Goal: Task Accomplishment & Management: Complete application form

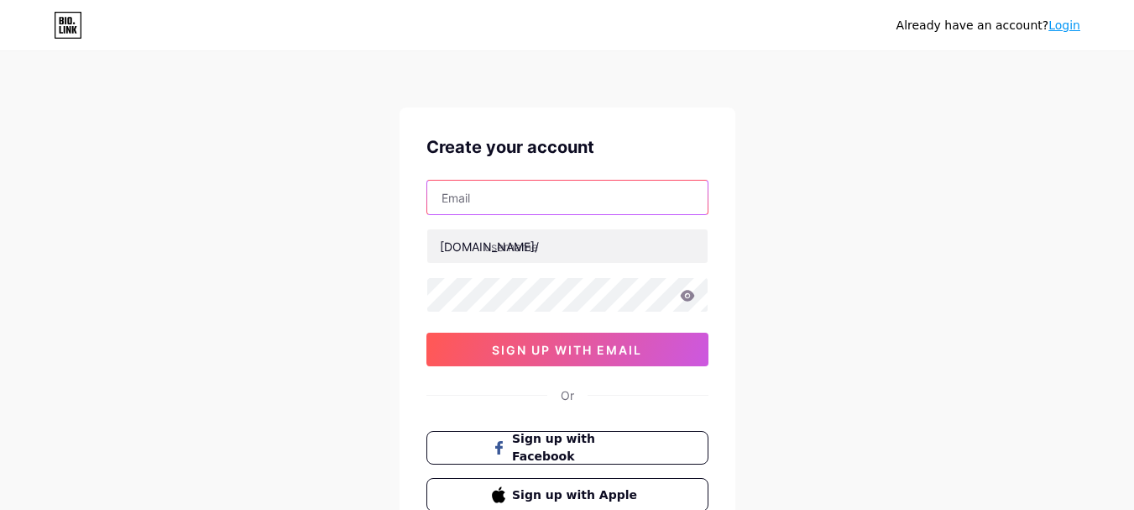
click at [488, 186] on input "text" at bounding box center [567, 198] width 280 height 34
type input "[EMAIL_ADDRESS][DOMAIN_NAME]"
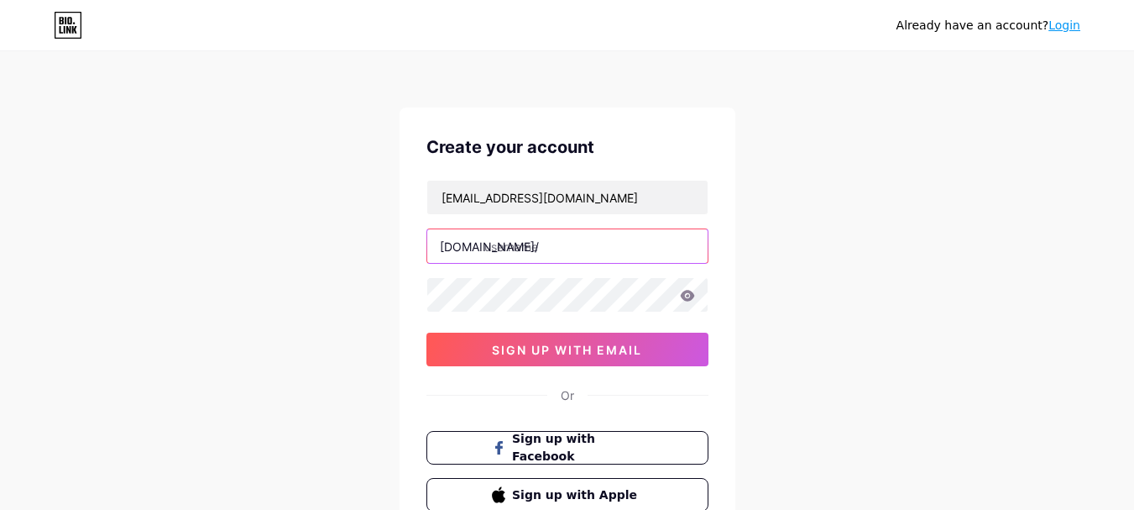
click at [551, 245] on input "text" at bounding box center [567, 246] width 280 height 34
type input "whitelisted"
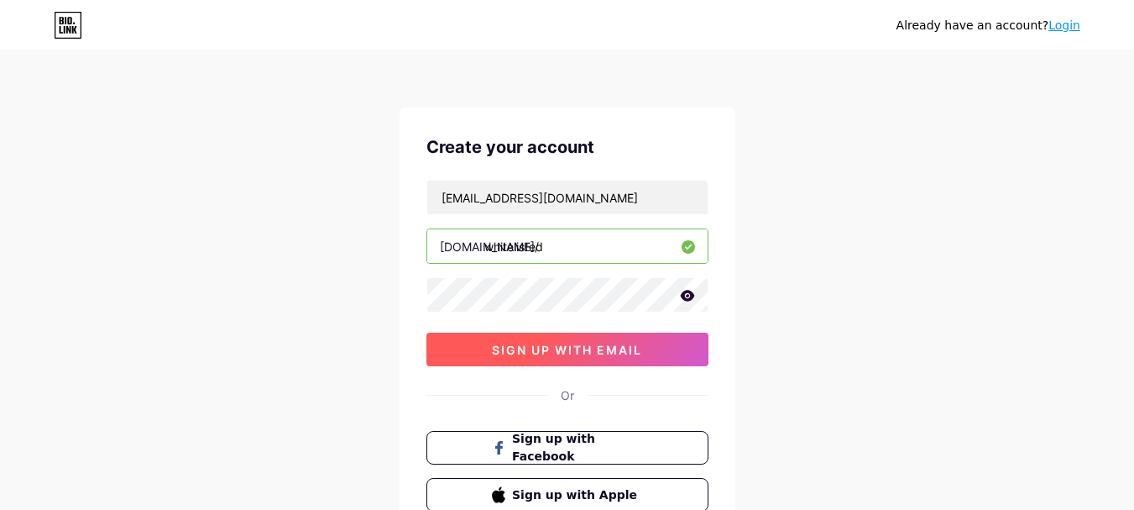
click at [590, 353] on span "sign up with email" at bounding box center [567, 350] width 150 height 14
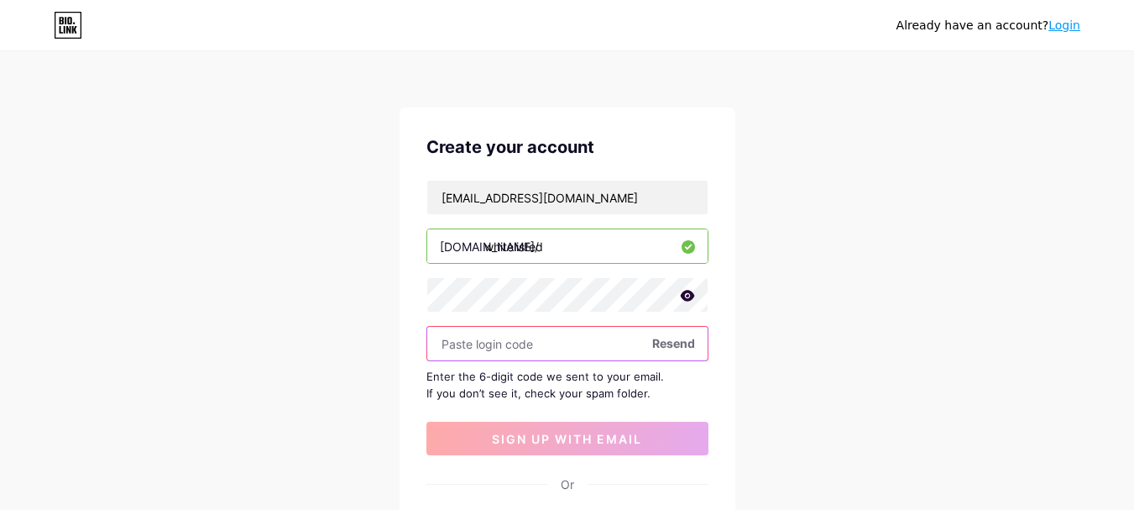
paste input "609217"
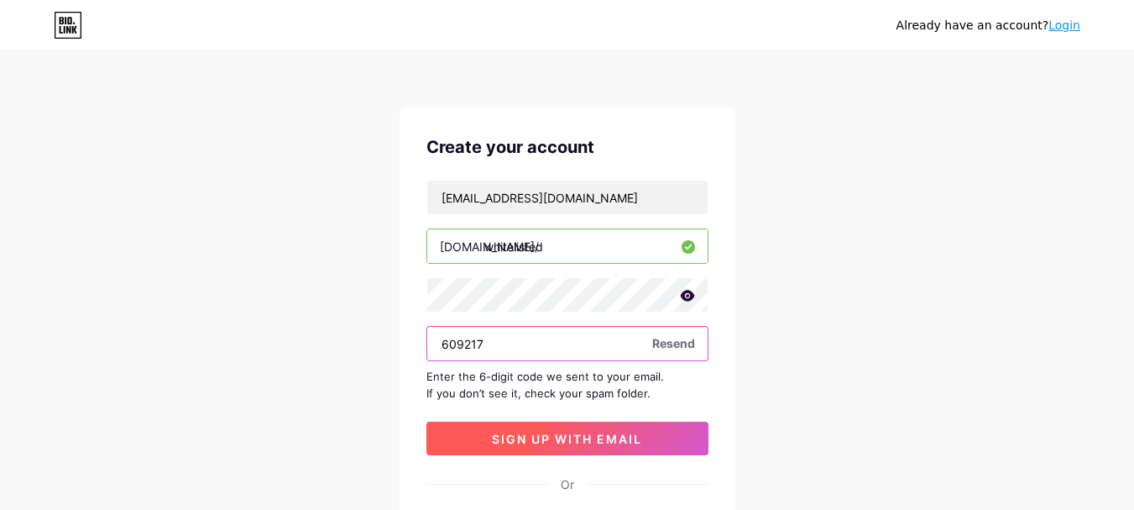
type input "609217"
click at [550, 433] on span "sign up with email" at bounding box center [567, 439] width 150 height 14
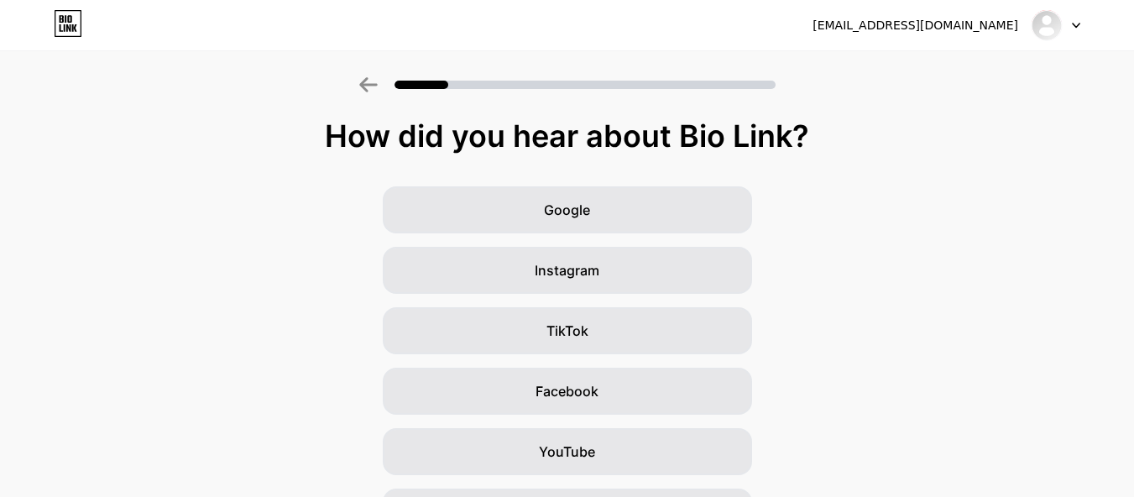
scroll to position [227, 0]
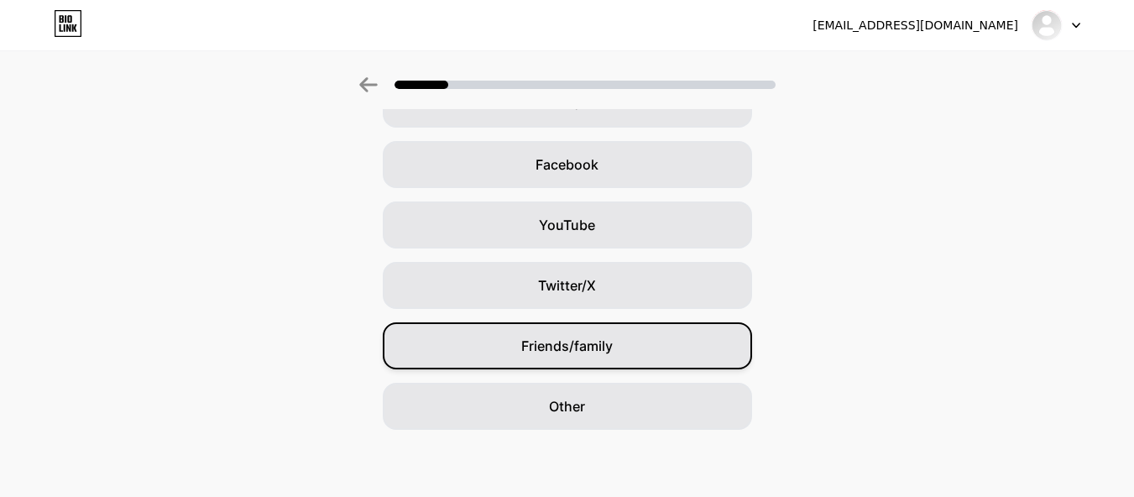
click at [557, 349] on span "Friends/family" at bounding box center [567, 346] width 92 height 20
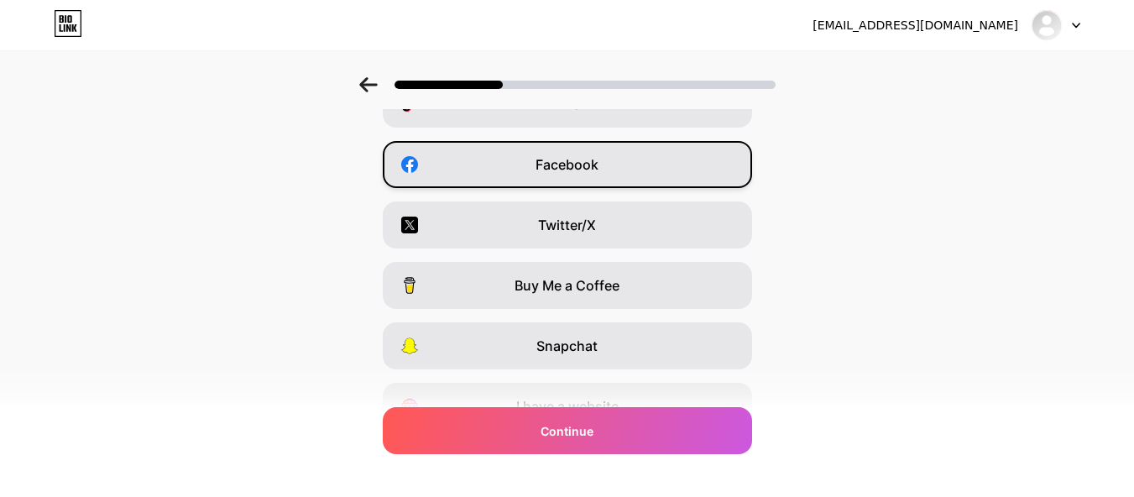
scroll to position [311, 0]
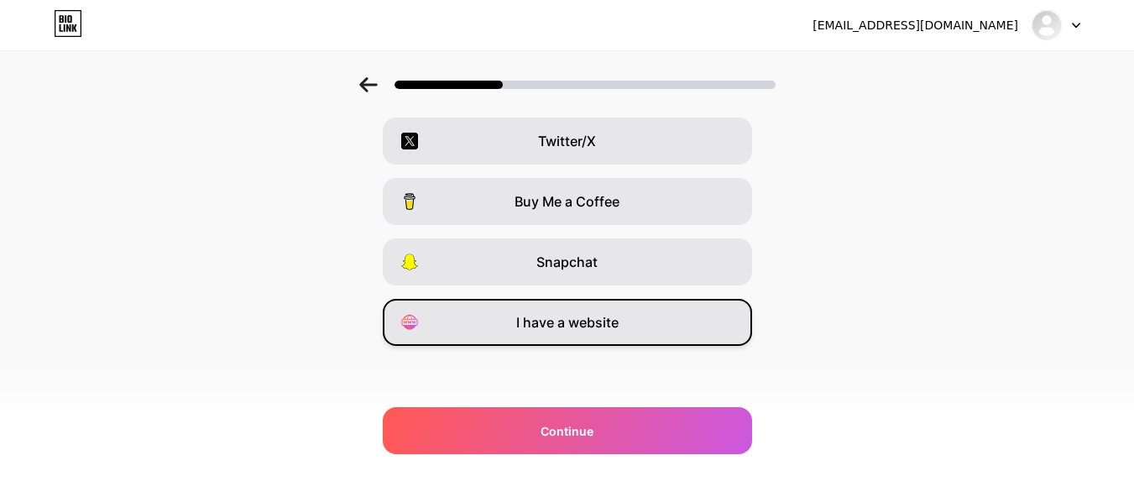
click at [626, 338] on div "I have a website" at bounding box center [567, 322] width 369 height 47
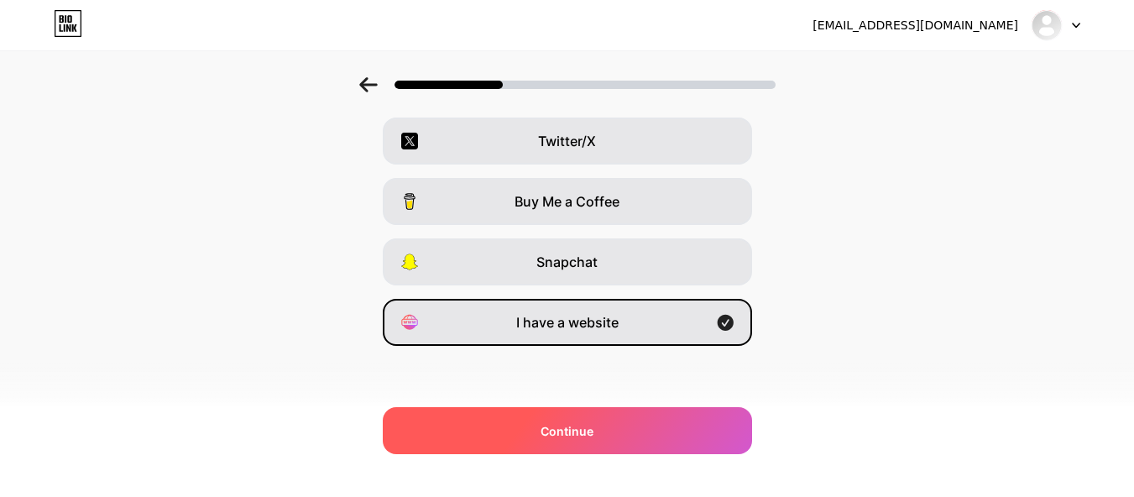
click at [631, 420] on div "Continue" at bounding box center [567, 430] width 369 height 47
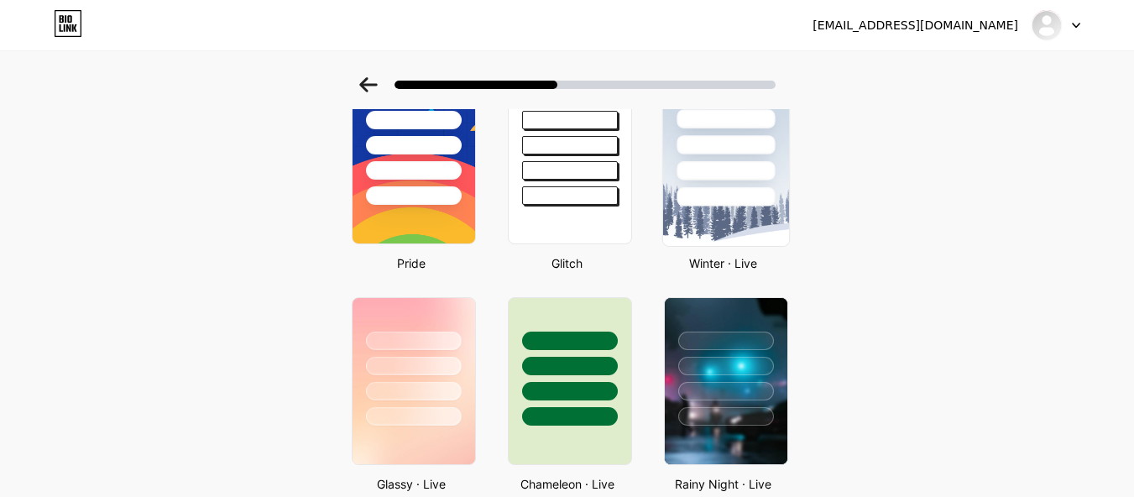
scroll to position [504, 0]
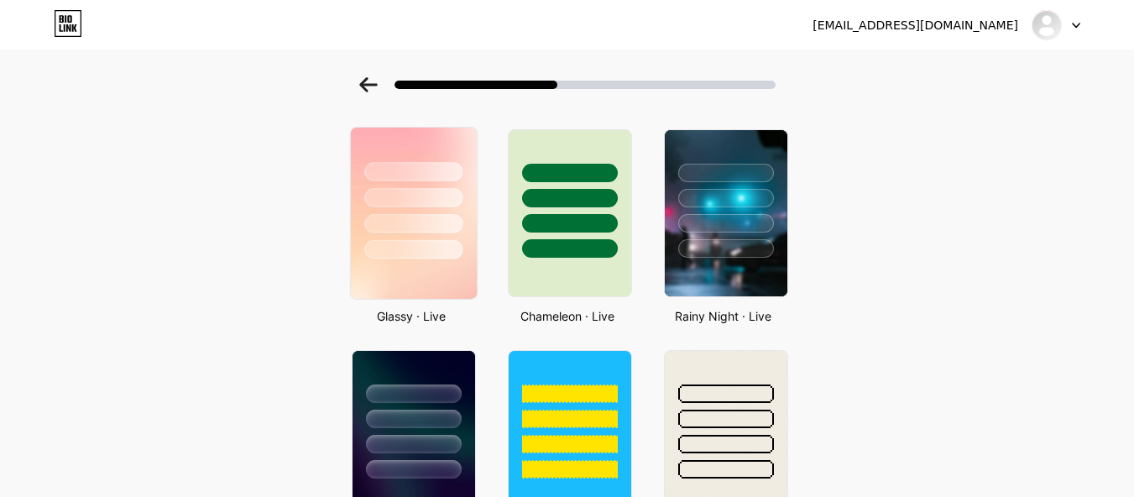
click at [416, 209] on div at bounding box center [413, 194] width 126 height 132
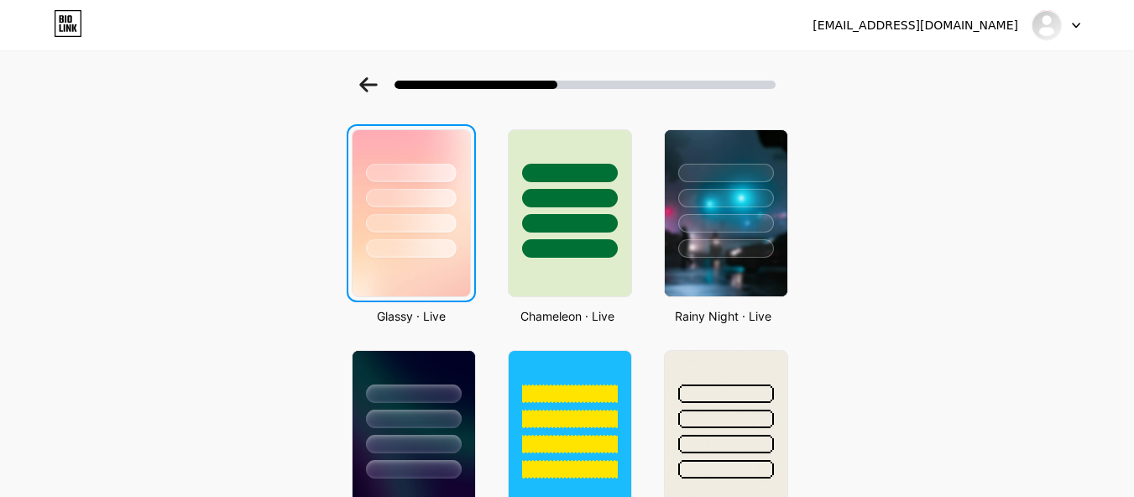
scroll to position [0, 0]
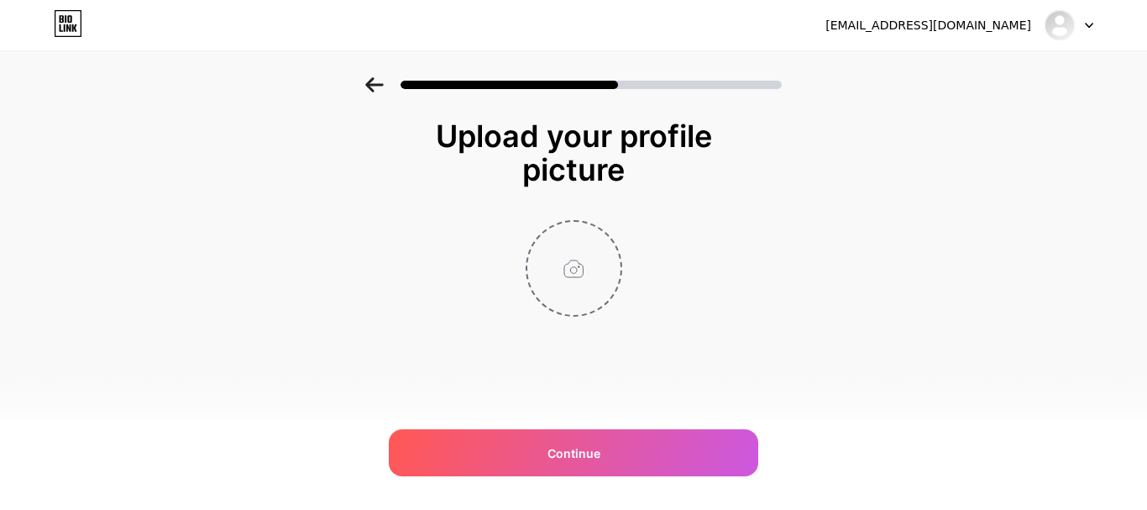
click at [576, 290] on input "file" at bounding box center [573, 268] width 93 height 93
type input "C:\fakepath\The-Whitelisted-Estate-.png"
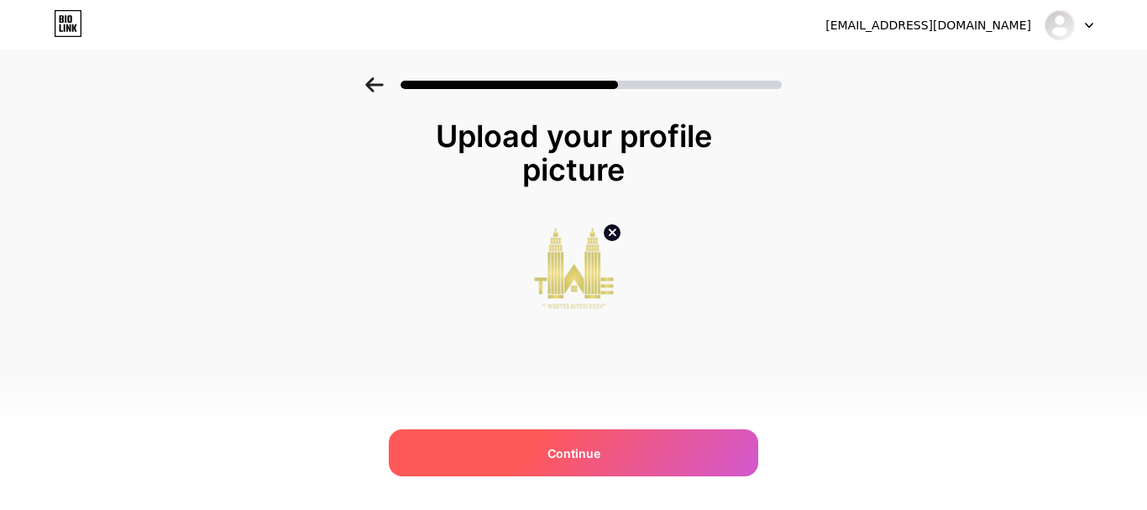
click at [597, 444] on span "Continue" at bounding box center [573, 453] width 53 height 18
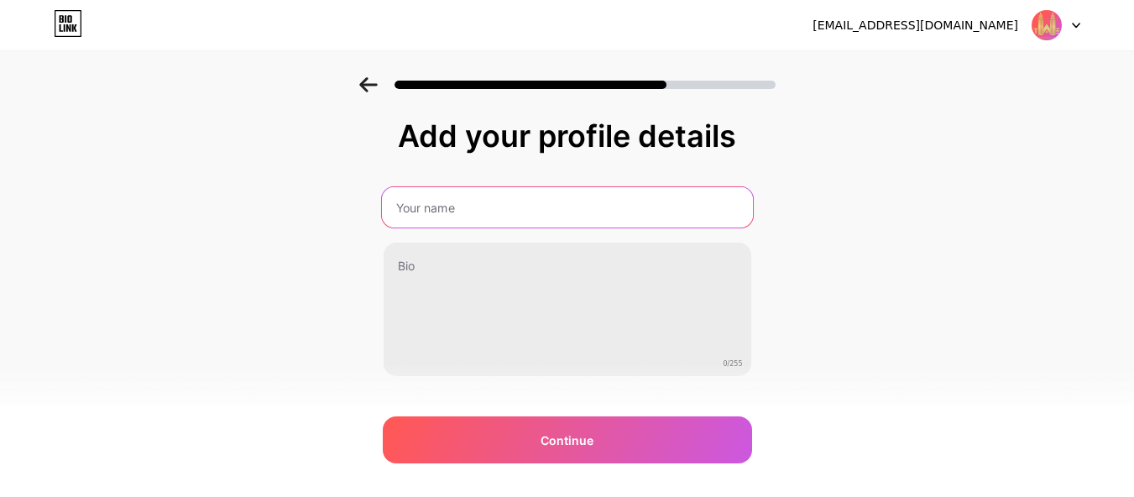
click at [428, 216] on input "text" at bounding box center [566, 207] width 371 height 40
type input "[PERSON_NAME]"
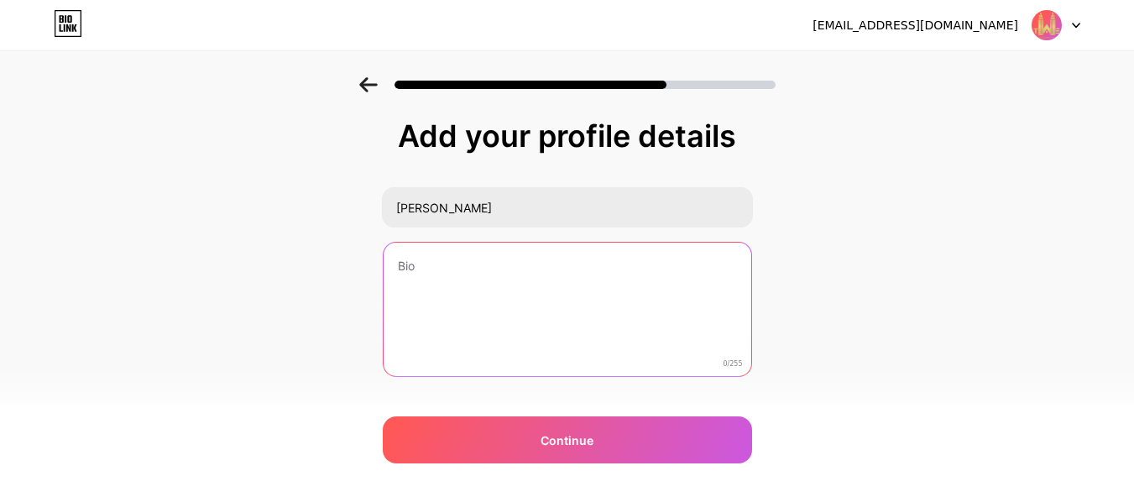
click at [447, 277] on textarea at bounding box center [568, 310] width 368 height 135
paste textarea "Looking to invest in a peaceful yet premium farmland community? Elevate Farms N…"
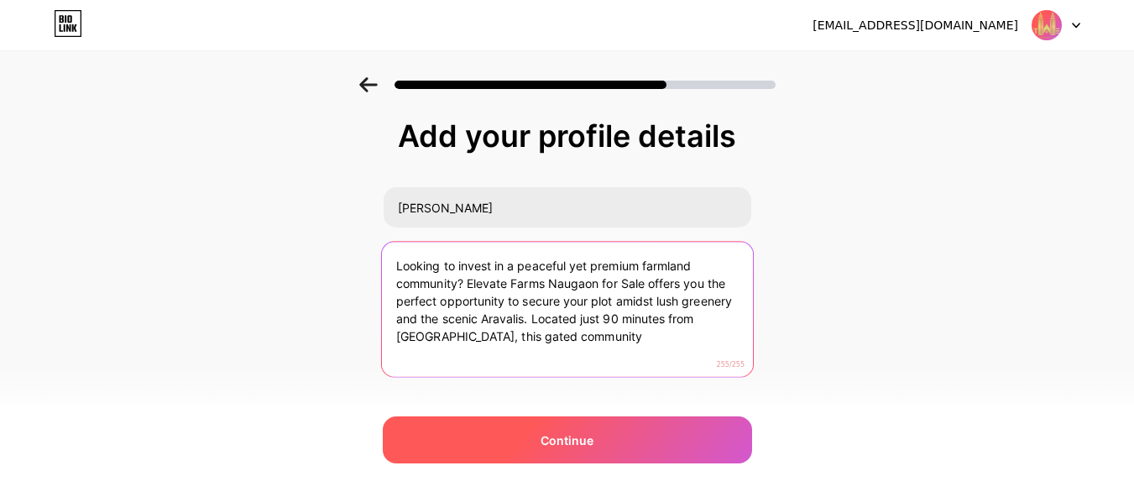
type textarea "Looking to invest in a peaceful yet premium farmland community? Elevate Farms N…"
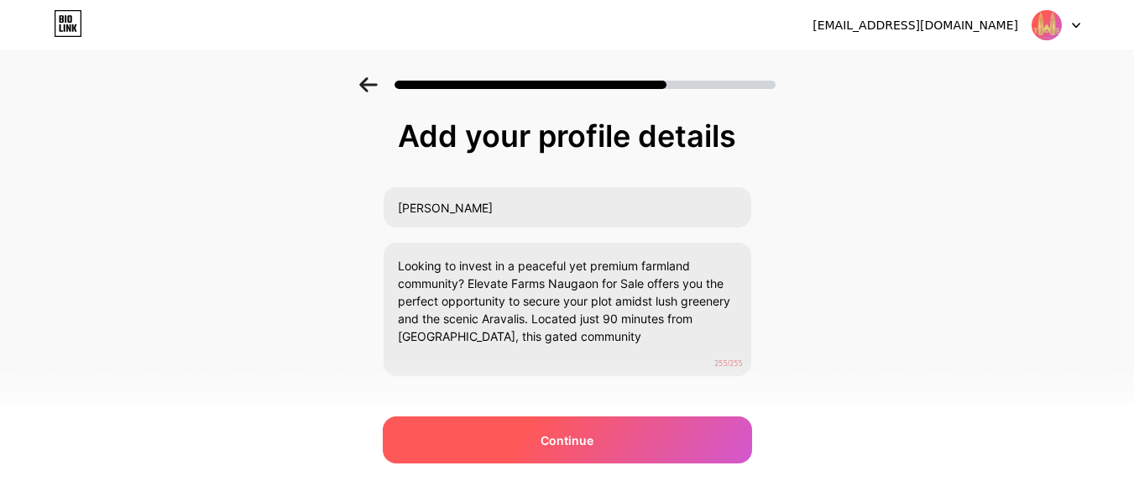
click at [563, 441] on span "Continue" at bounding box center [567, 441] width 53 height 18
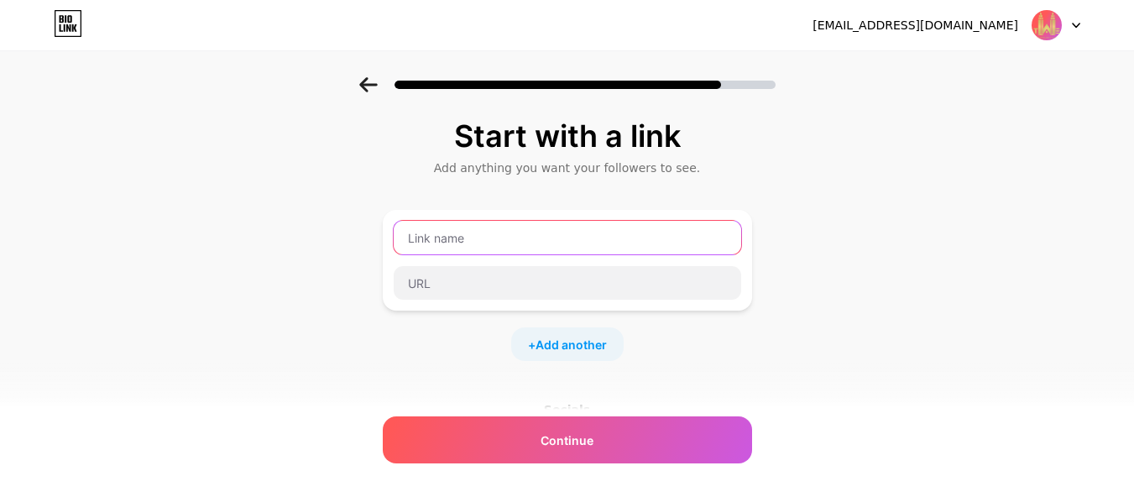
click at [466, 243] on input "text" at bounding box center [568, 238] width 348 height 34
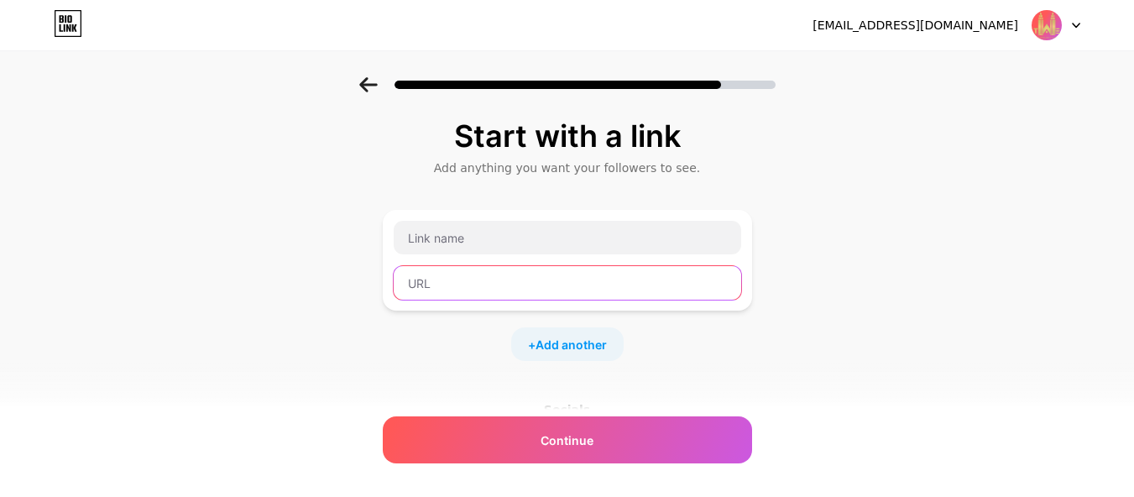
click at [459, 286] on input "text" at bounding box center [568, 283] width 348 height 34
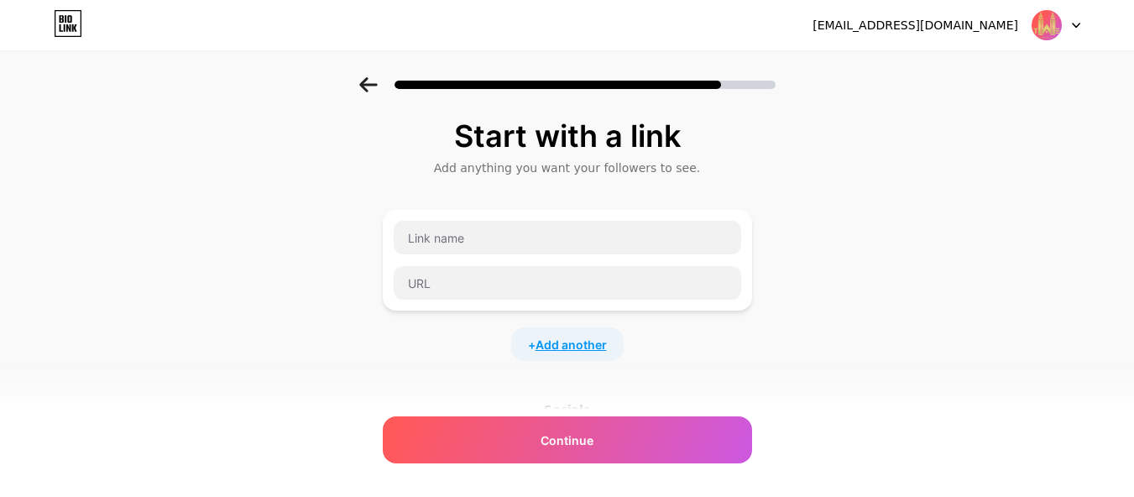
click at [577, 351] on span "Add another" at bounding box center [571, 345] width 71 height 18
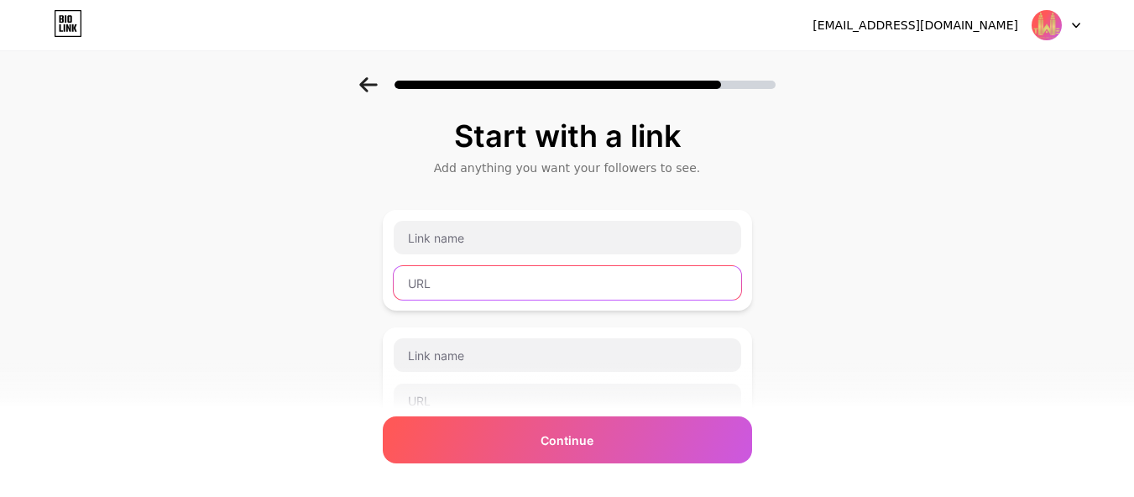
click at [470, 291] on input "text" at bounding box center [568, 283] width 348 height 34
paste input "[URL][DOMAIN_NAME]"
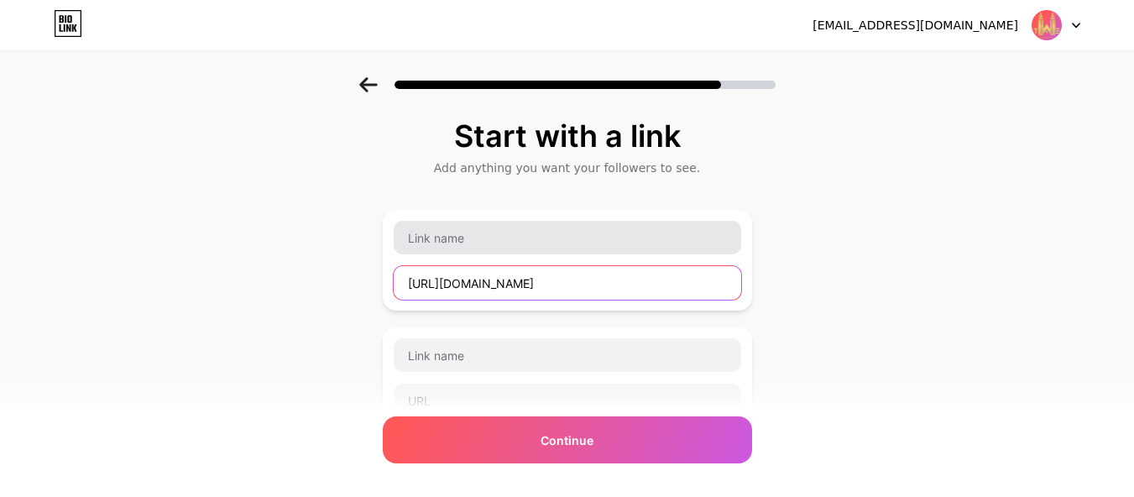
type input "[URL][DOMAIN_NAME]"
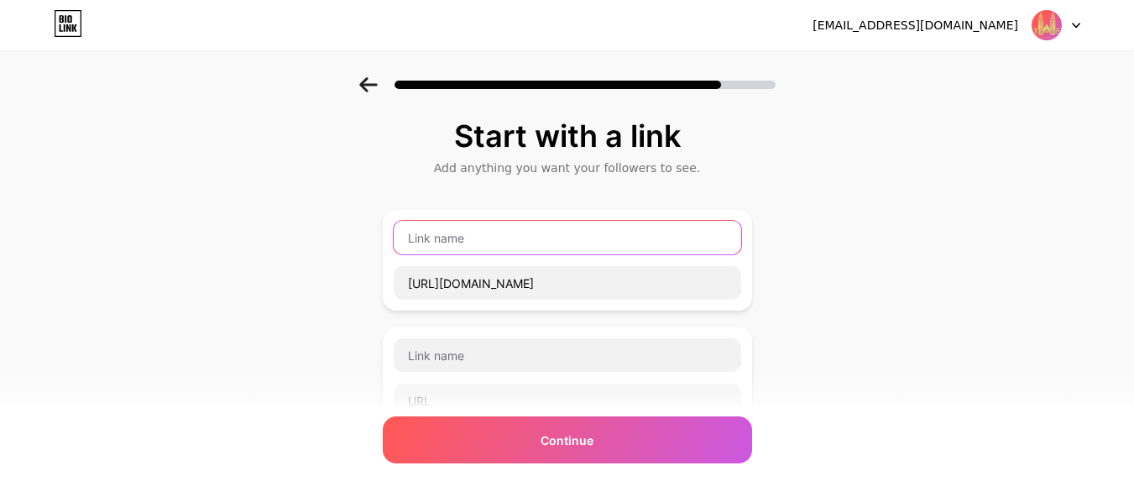
click at [481, 244] on input "text" at bounding box center [568, 238] width 348 height 34
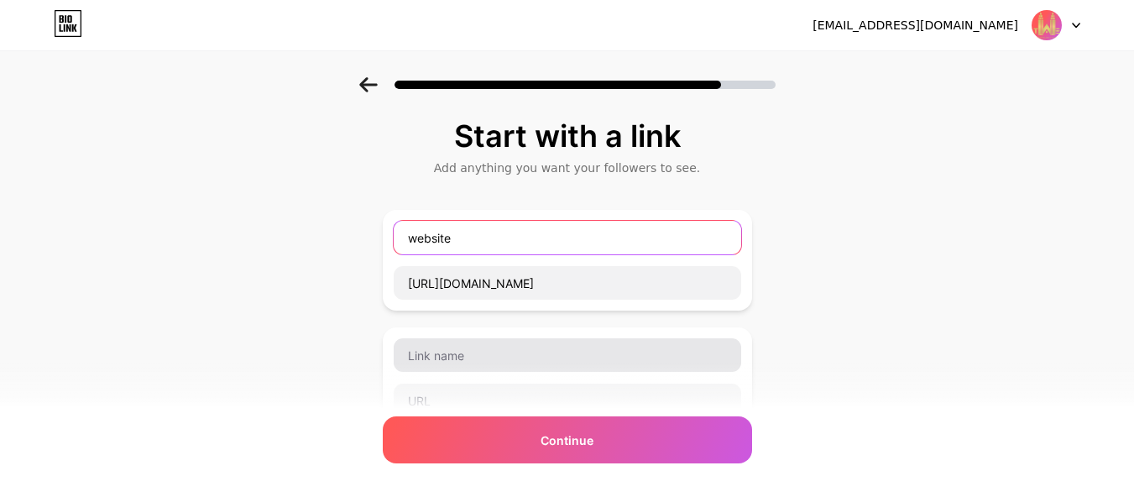
type input "website"
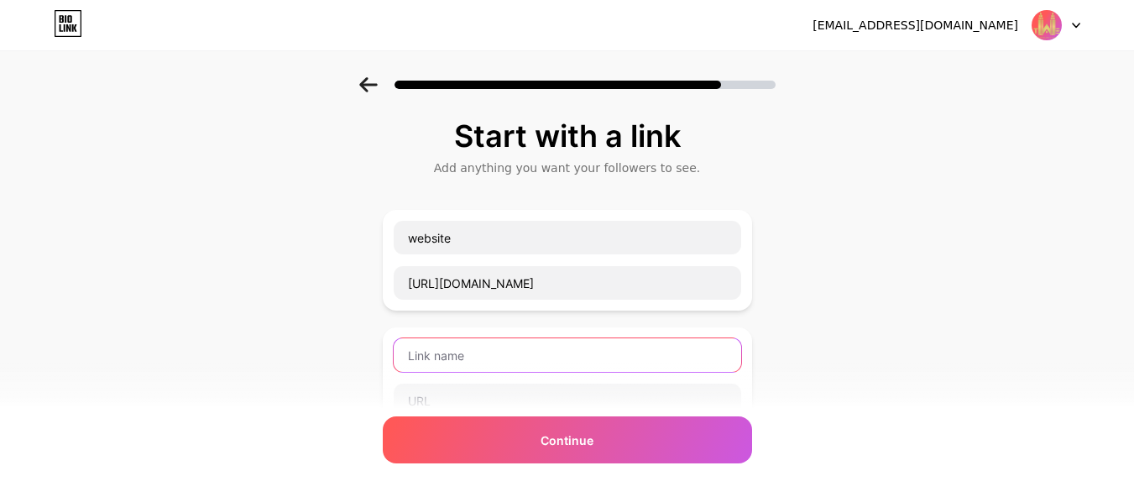
click at [520, 357] on input "text" at bounding box center [568, 355] width 348 height 34
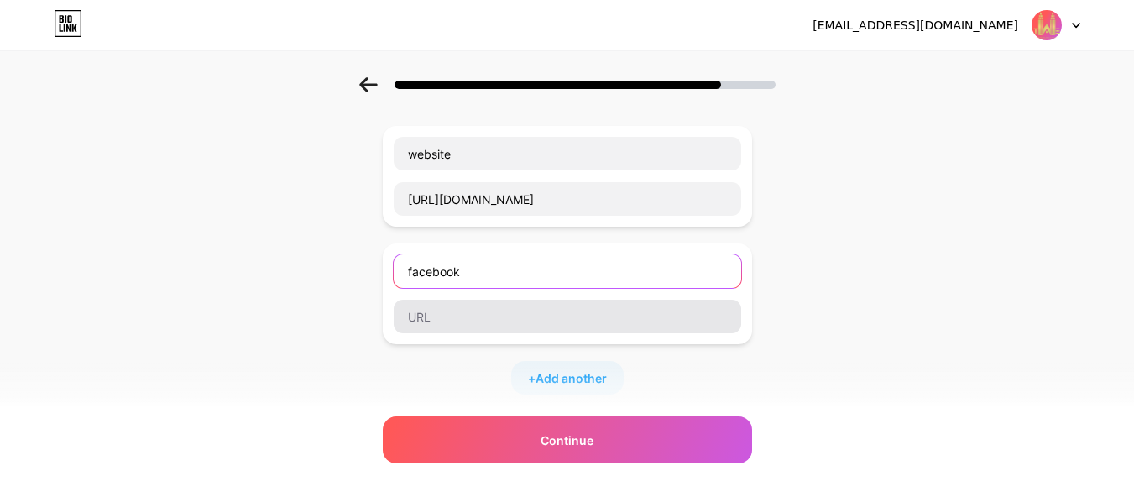
type input "facebook"
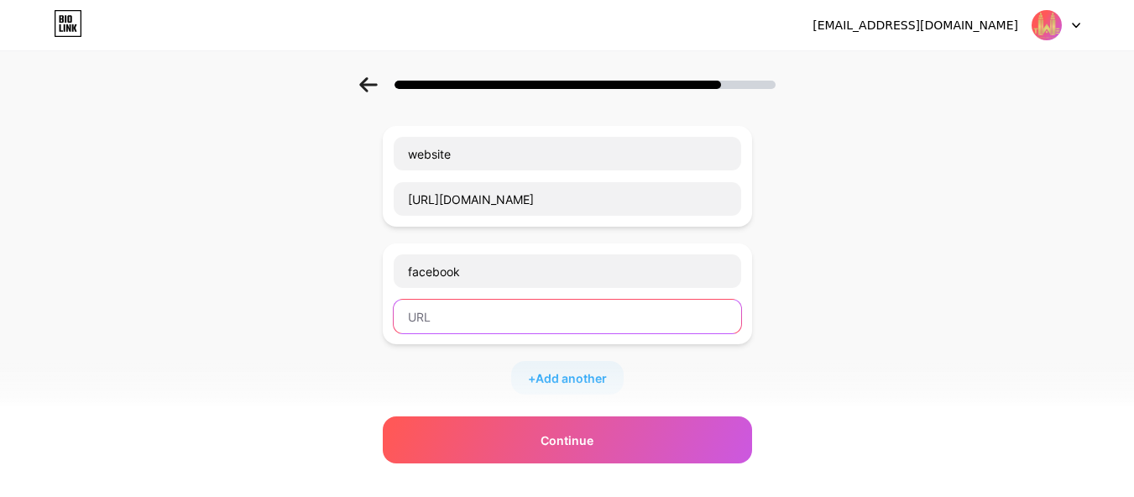
click at [480, 323] on input "text" at bounding box center [568, 317] width 348 height 34
paste input ""[URL][DOMAIN_NAME][DOMAIN_NAME]"
click at [420, 320] on input ""[URL][DOMAIN_NAME][DOMAIN_NAME]" at bounding box center [568, 317] width 348 height 34
type input "[URL][DOMAIN_NAME][DOMAIN_NAME]"
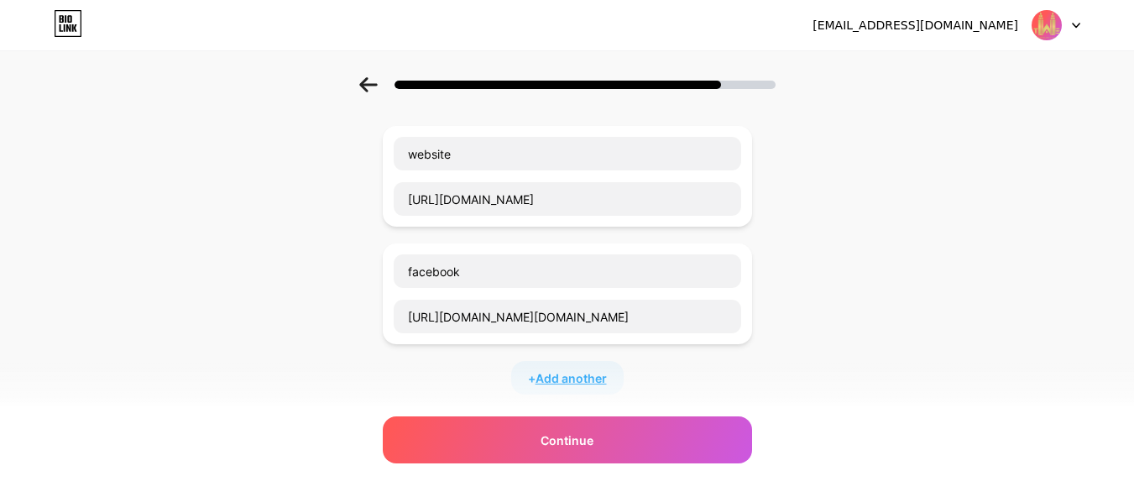
click at [575, 377] on span "Add another" at bounding box center [571, 378] width 71 height 18
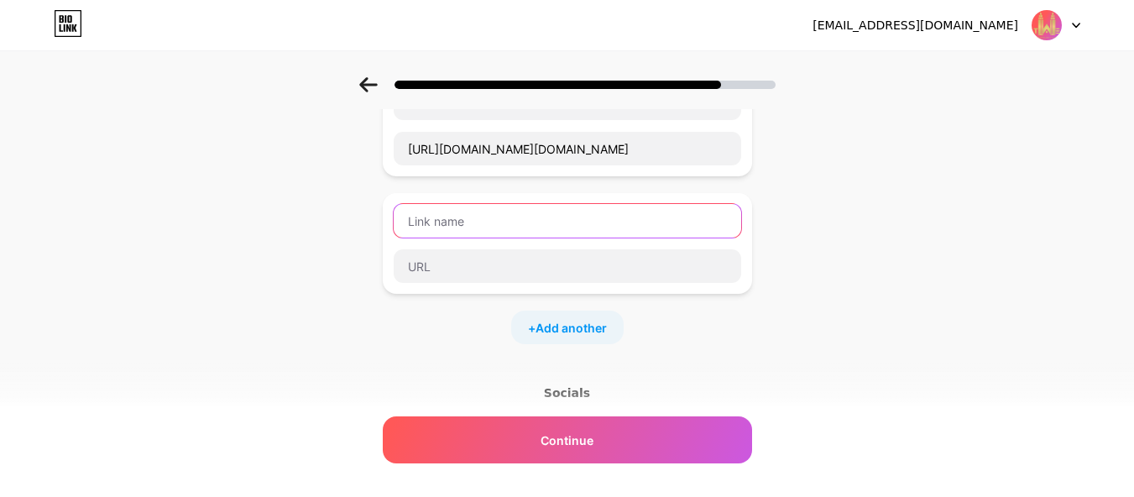
click at [458, 219] on input "text" at bounding box center [568, 221] width 348 height 34
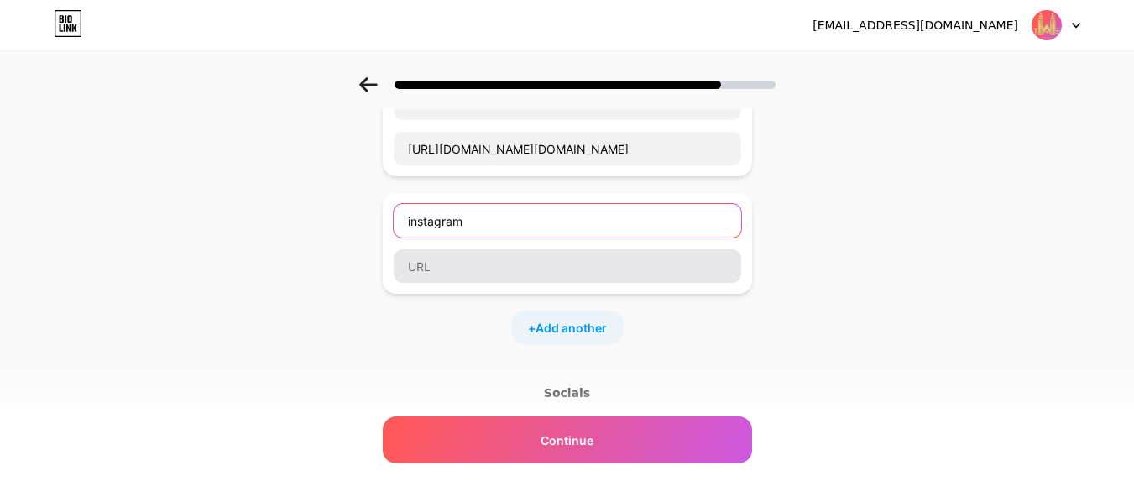
type input "instagram"
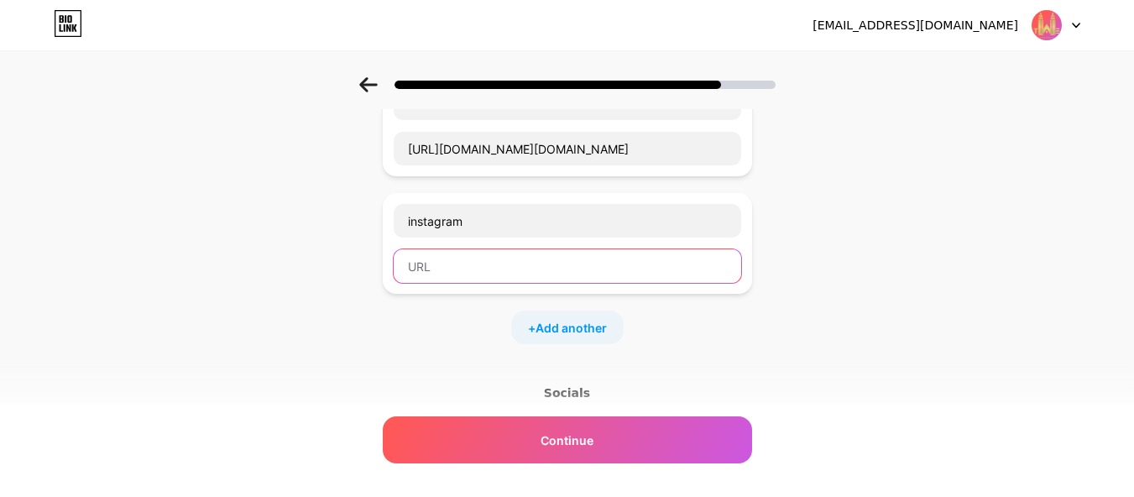
click at [472, 249] on input "text" at bounding box center [568, 266] width 348 height 34
paste input "[URL][DOMAIN_NAME]"
type input "[URL][DOMAIN_NAME]"
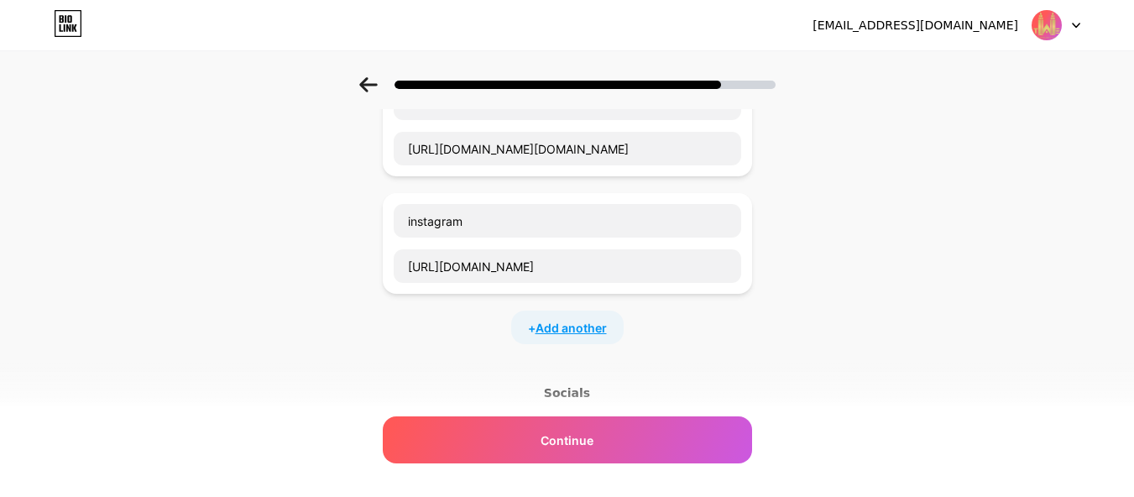
click at [554, 326] on span "Add another" at bounding box center [571, 328] width 71 height 18
click at [430, 353] on input "text" at bounding box center [568, 339] width 348 height 34
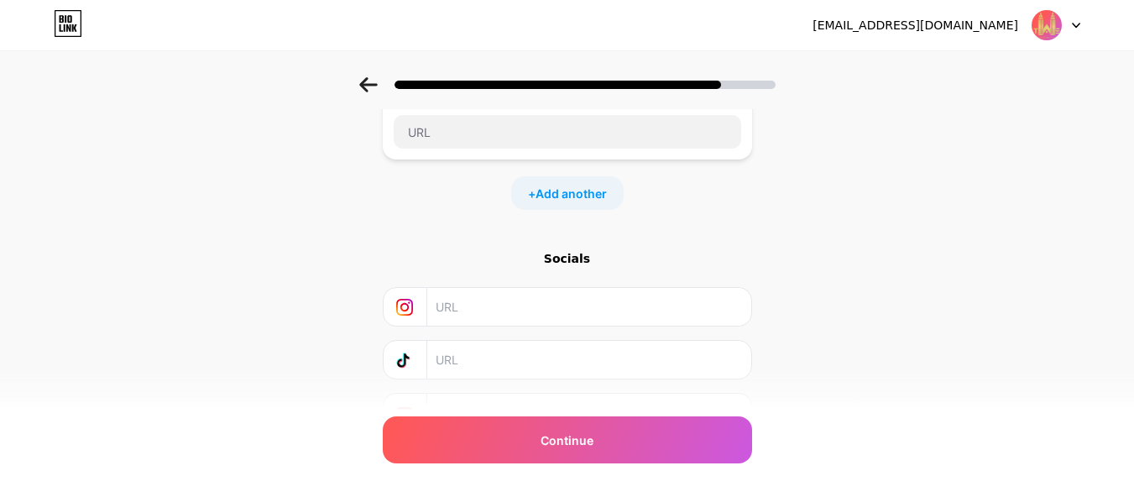
scroll to position [590, 0]
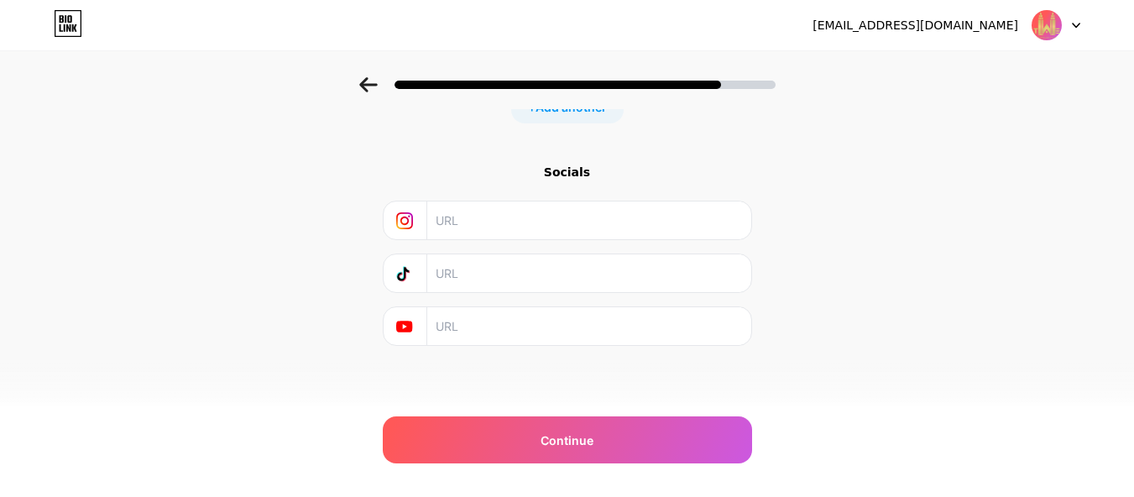
type input "youtube"
click at [481, 327] on input "text" at bounding box center [588, 326] width 305 height 38
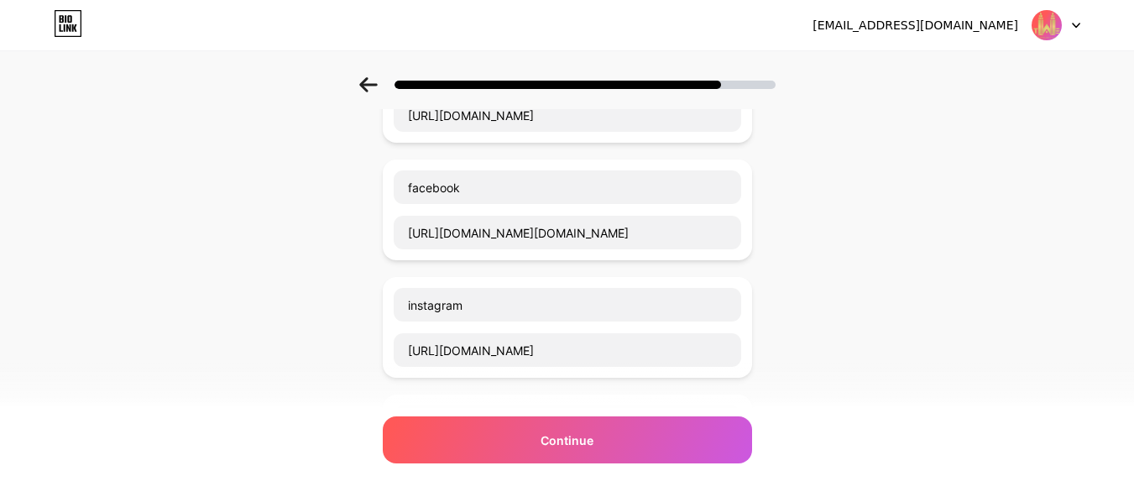
scroll to position [252, 0]
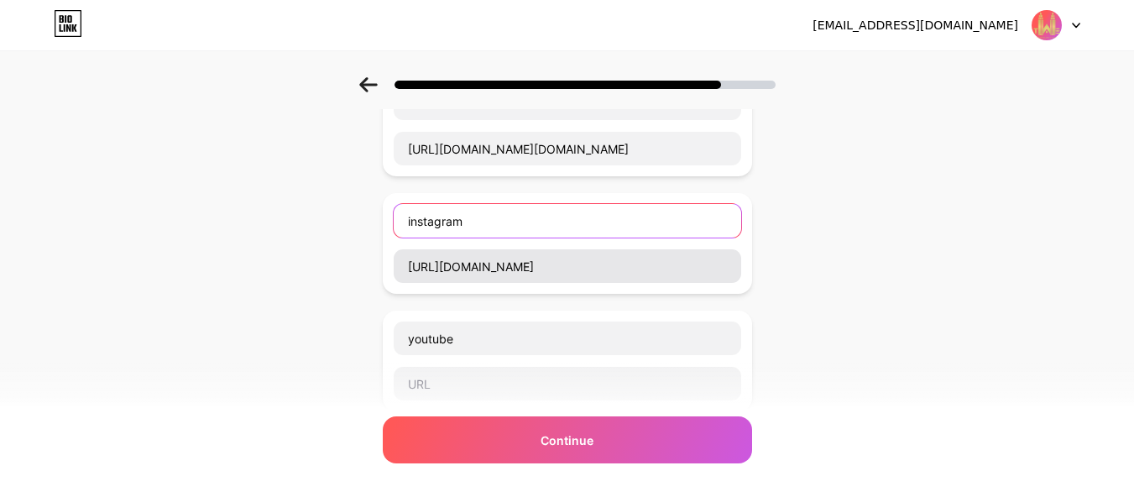
drag, startPoint x: 406, startPoint y: 214, endPoint x: 699, endPoint y: 278, distance: 299.9
click at [699, 278] on div "instagram [URL][DOMAIN_NAME]" at bounding box center [567, 243] width 349 height 81
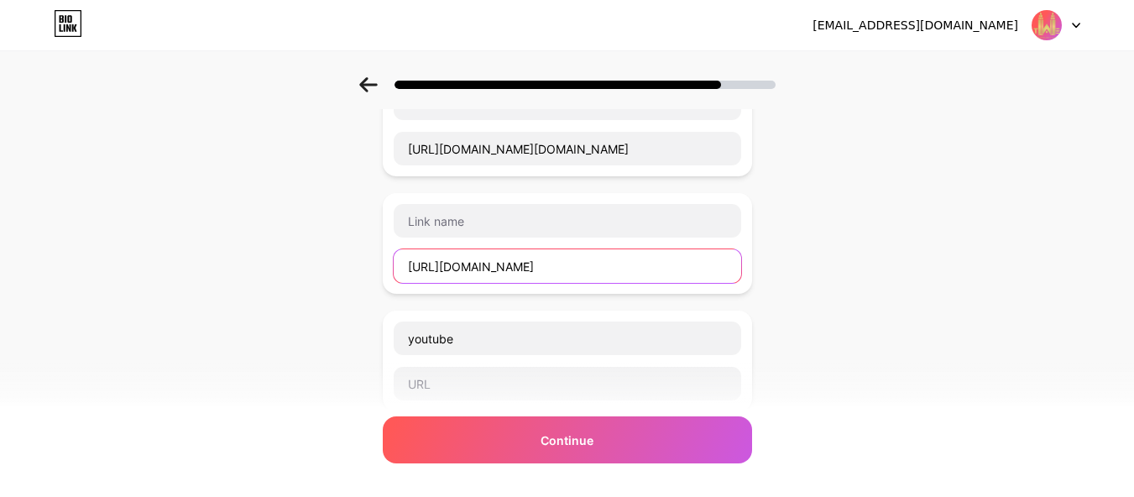
drag, startPoint x: 717, startPoint y: 268, endPoint x: 340, endPoint y: 278, distance: 377.1
click at [340, 278] on div "Start with a link Add anything you want your followers to see. website [URL][DO…" at bounding box center [567, 296] width 1134 height 943
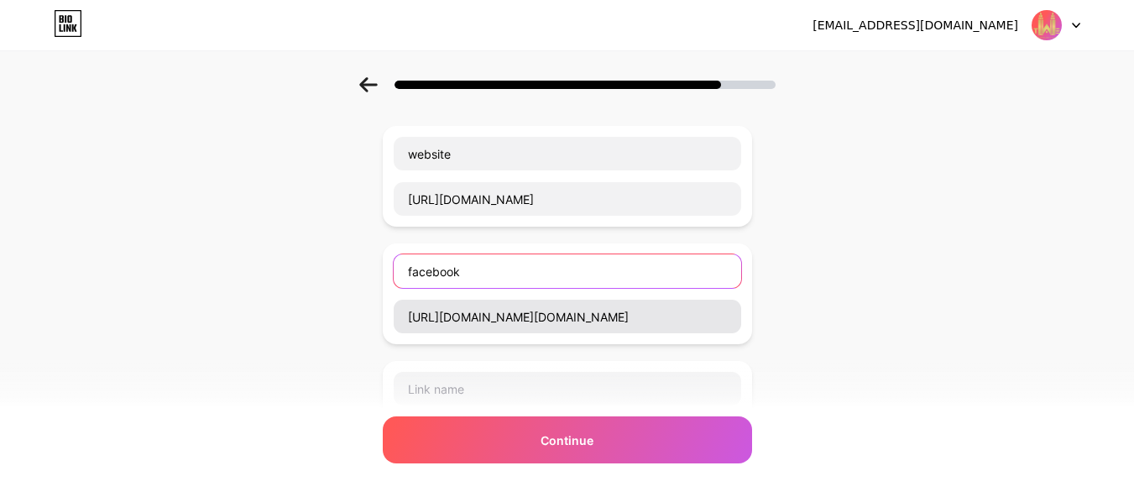
drag, startPoint x: 412, startPoint y: 265, endPoint x: 746, endPoint y: 316, distance: 337.9
click at [742, 316] on div "facebook [URL][DOMAIN_NAME][DOMAIN_NAME]" at bounding box center [567, 294] width 349 height 81
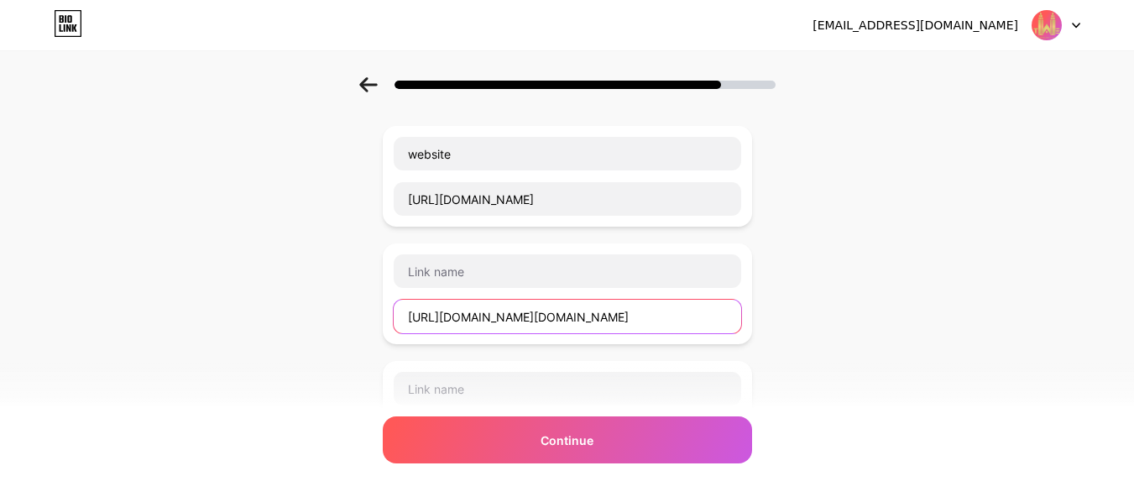
drag, startPoint x: 745, startPoint y: 317, endPoint x: 330, endPoint y: 319, distance: 414.8
click at [330, 319] on div "Start with a link Add anything you want your followers to see. website [URL][DO…" at bounding box center [567, 464] width 1134 height 943
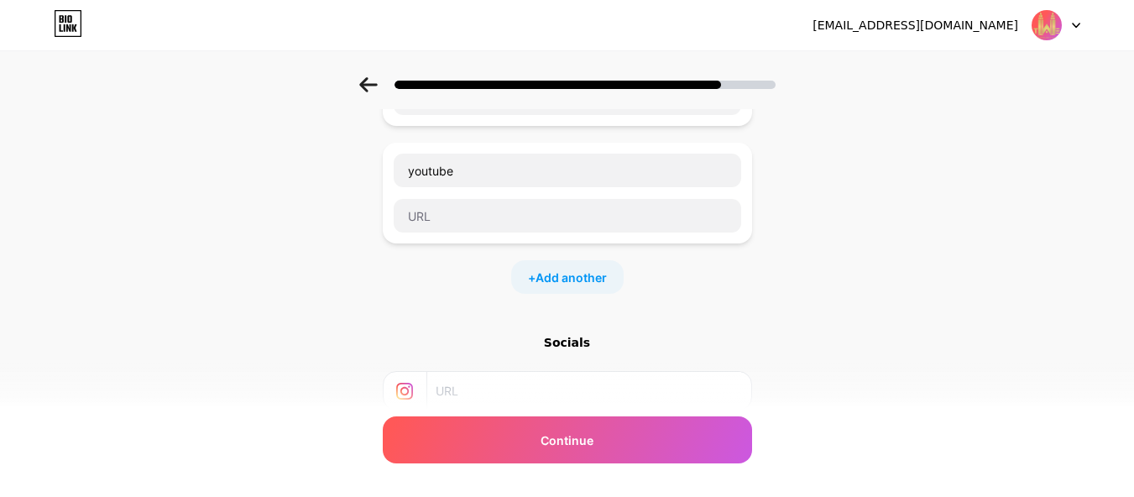
scroll to position [588, 0]
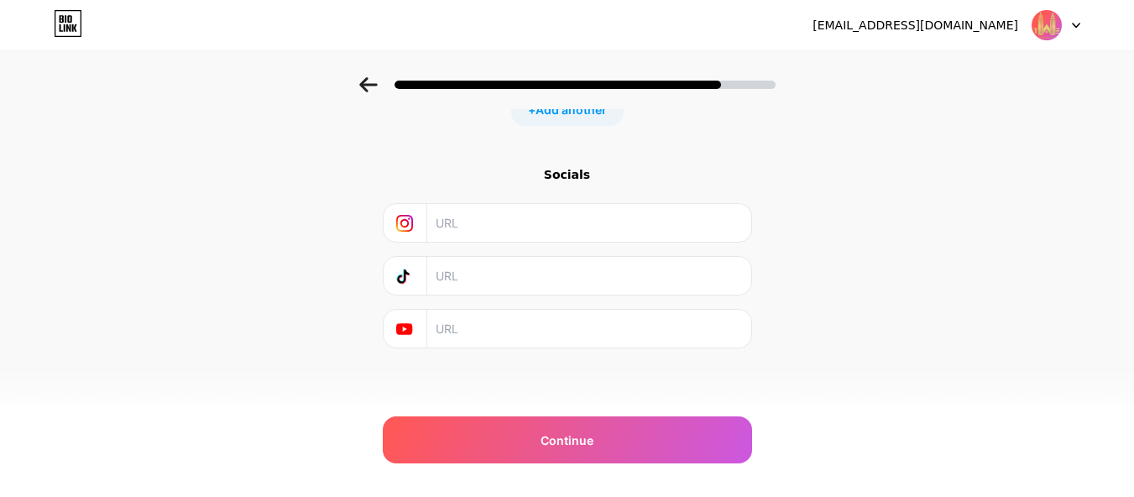
click at [519, 215] on input "text" at bounding box center [588, 223] width 305 height 38
paste input "[URL][DOMAIN_NAME]"
type input "[URL][DOMAIN_NAME]"
click at [502, 318] on input "text" at bounding box center [588, 329] width 305 height 38
paste input "[URL][DOMAIN_NAME][PERSON_NAME]"
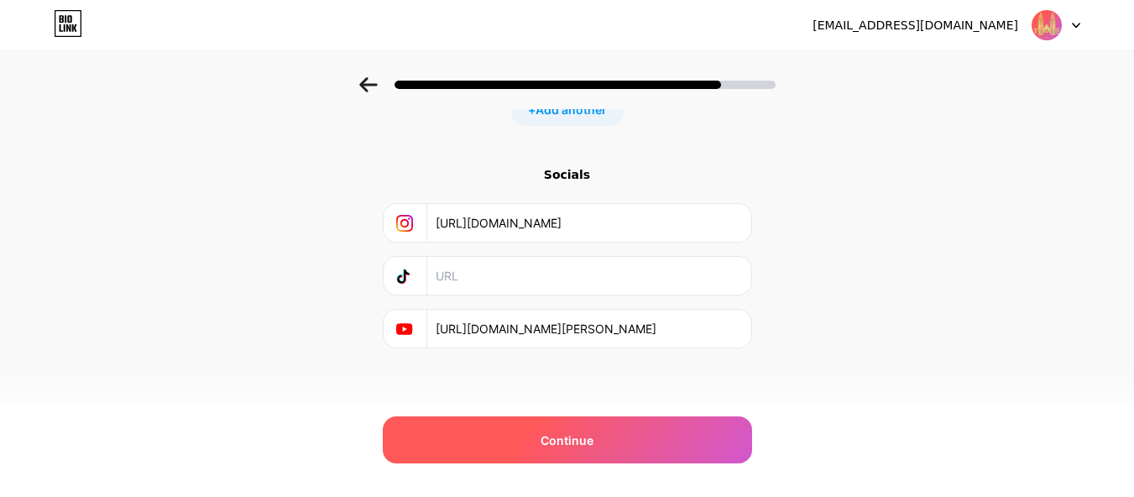
type input "[URL][DOMAIN_NAME][PERSON_NAME]"
click at [552, 435] on span "Continue" at bounding box center [567, 441] width 53 height 18
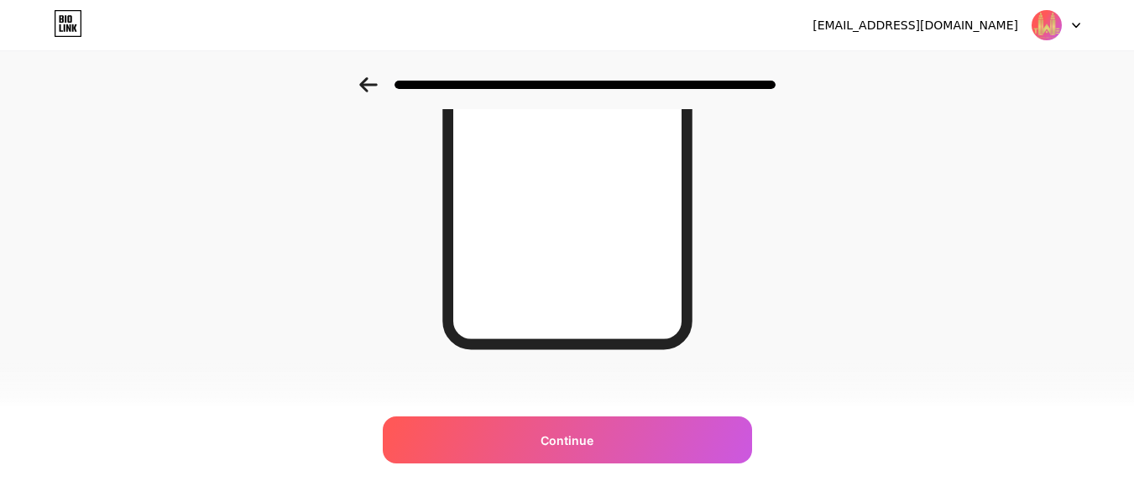
scroll to position [347, 0]
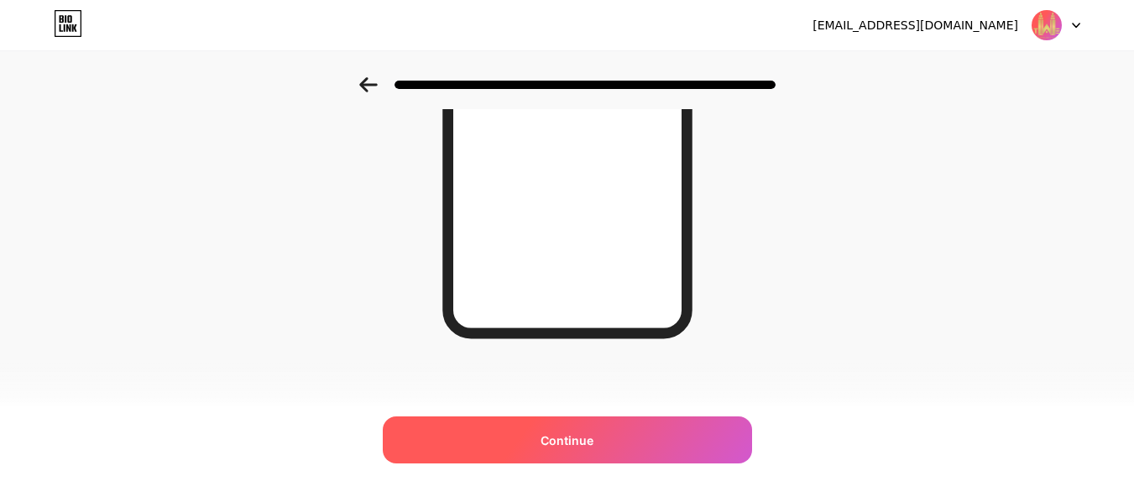
click at [609, 432] on div "Continue" at bounding box center [567, 439] width 369 height 47
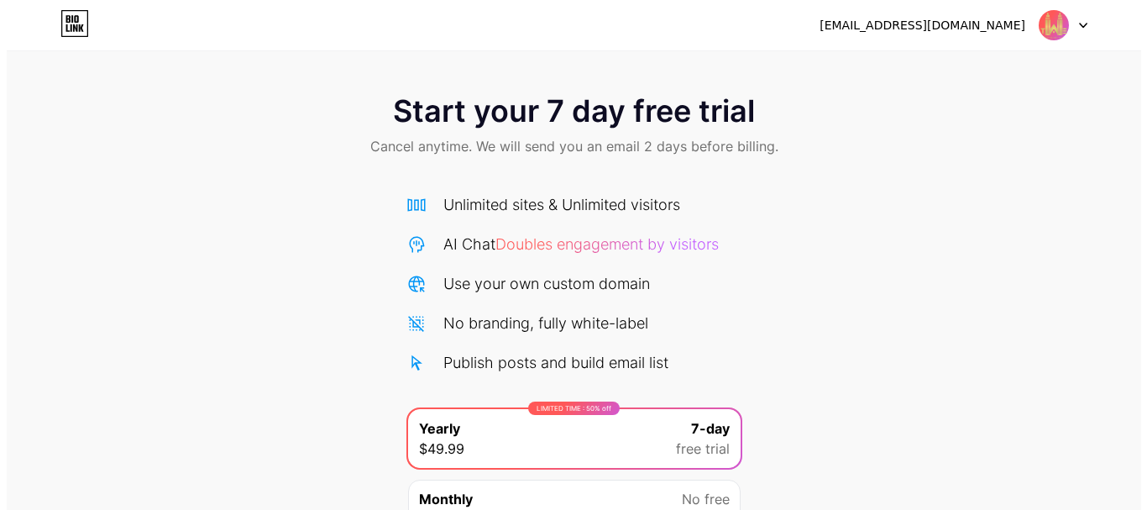
scroll to position [166, 0]
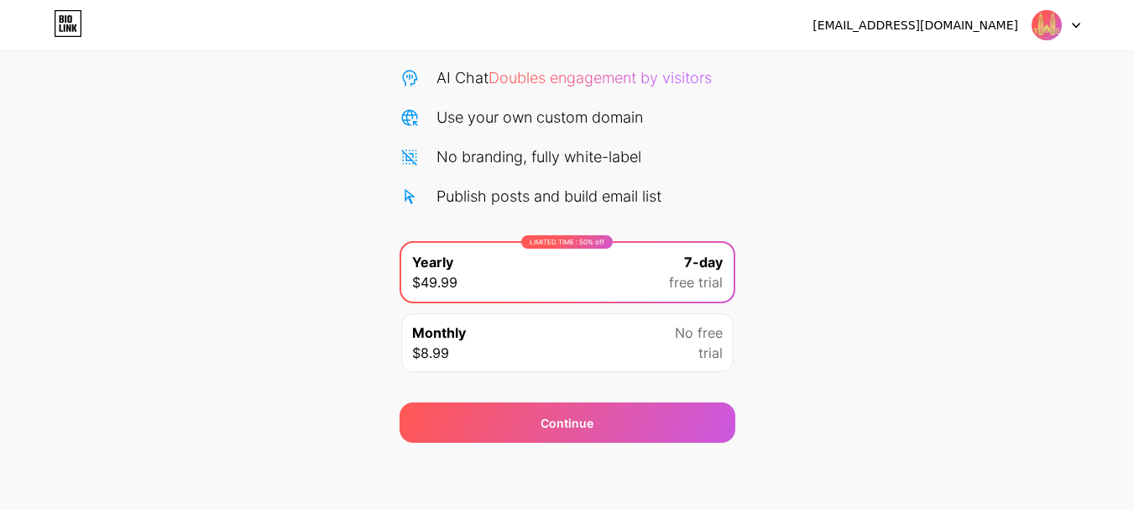
click at [1051, 13] on img at bounding box center [1047, 25] width 32 height 32
click at [876, 217] on div "Start your 7 day free trial Cancel anytime. We will send you an email 2 days be…" at bounding box center [567, 176] width 1134 height 531
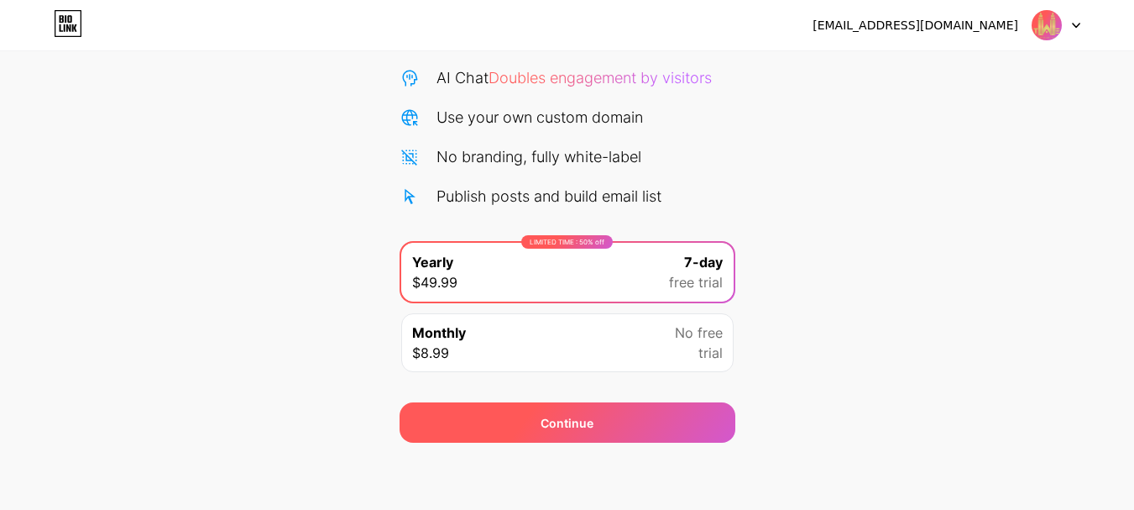
click at [650, 416] on div "Continue" at bounding box center [568, 422] width 336 height 40
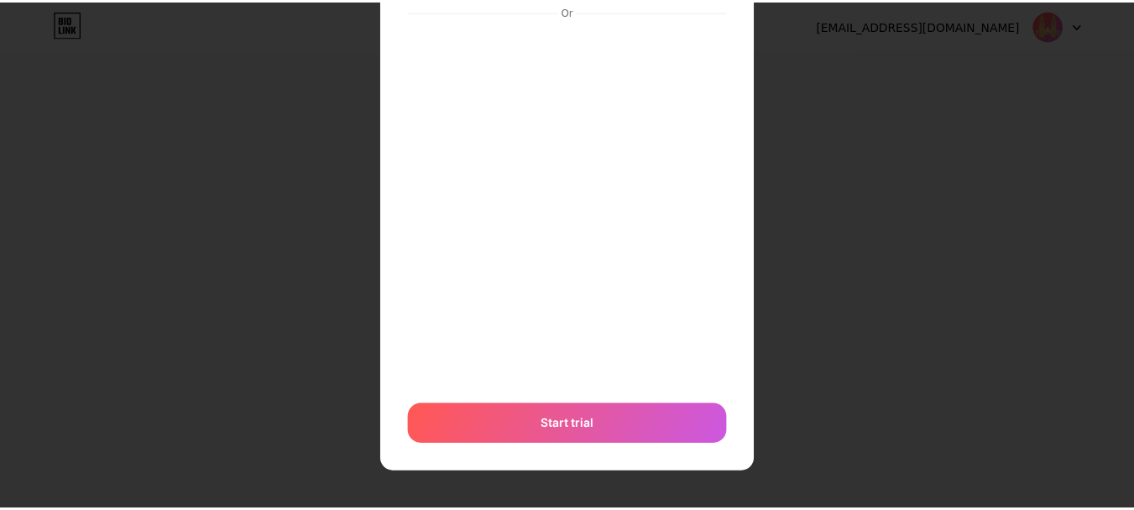
scroll to position [0, 0]
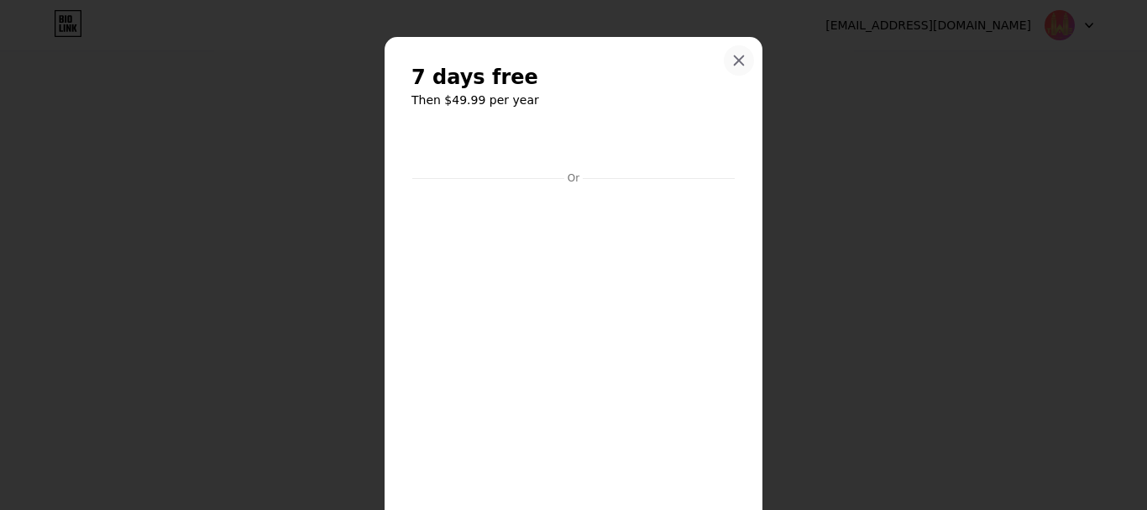
click at [736, 63] on icon at bounding box center [739, 60] width 9 height 9
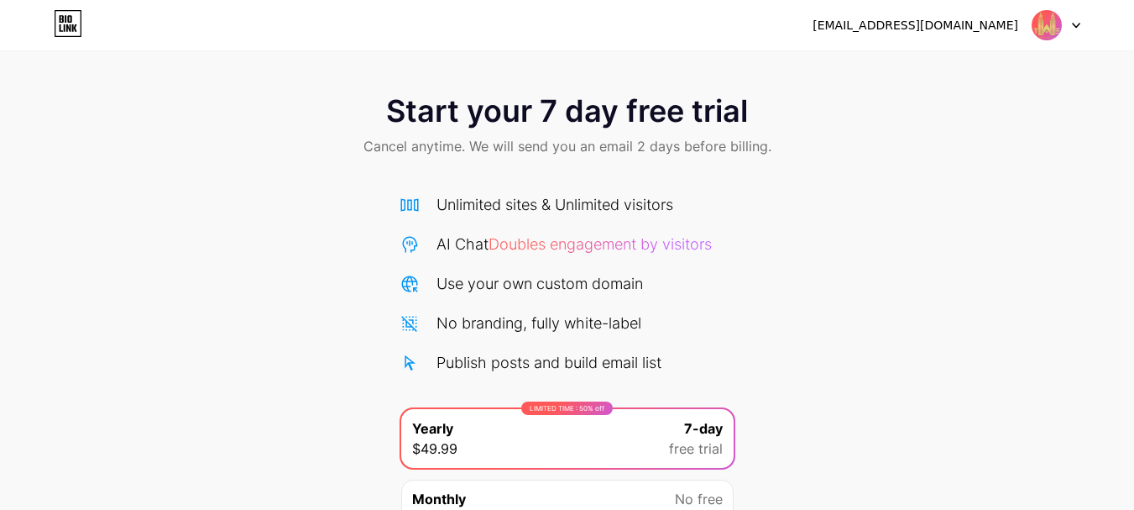
scroll to position [166, 0]
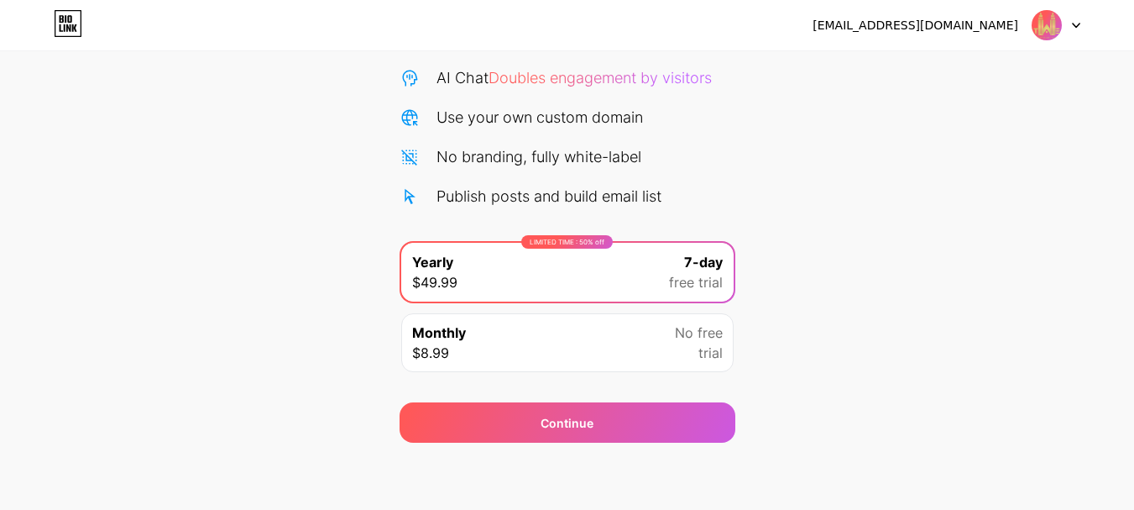
click at [693, 259] on span "7-day" at bounding box center [703, 262] width 39 height 20
click at [696, 287] on span "free trial" at bounding box center [696, 282] width 54 height 20
click at [690, 277] on span "free trial" at bounding box center [696, 282] width 54 height 20
